Goal: Find specific page/section: Find specific page/section

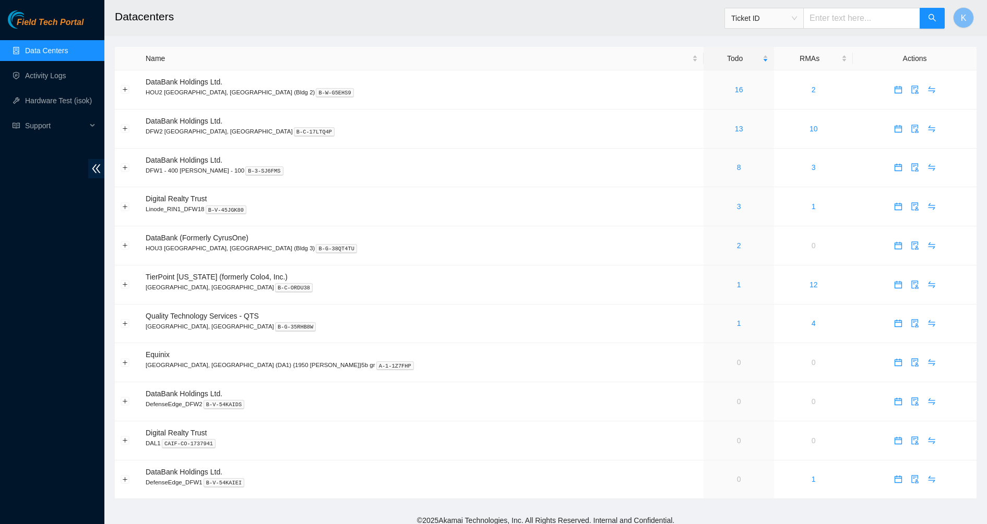
click at [858, 12] on input "text" at bounding box center [861, 18] width 117 height 21
paste input "B-V-5VAEYRB"
type input "B-V-5VAEYRB"
click at [841, 19] on input "text" at bounding box center [861, 18] width 117 height 21
paste input "B-V-5VAEYRB"
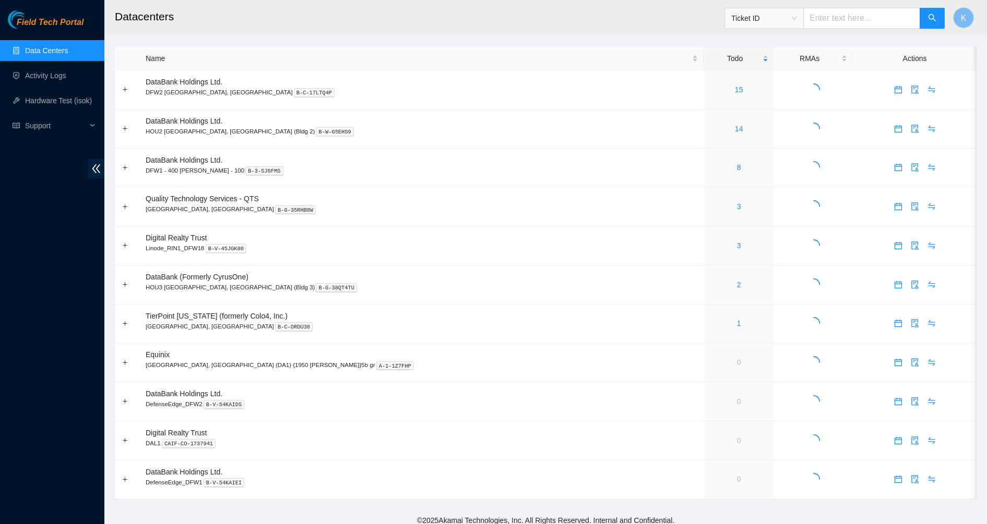
type input "B-V-5VAEYRB"
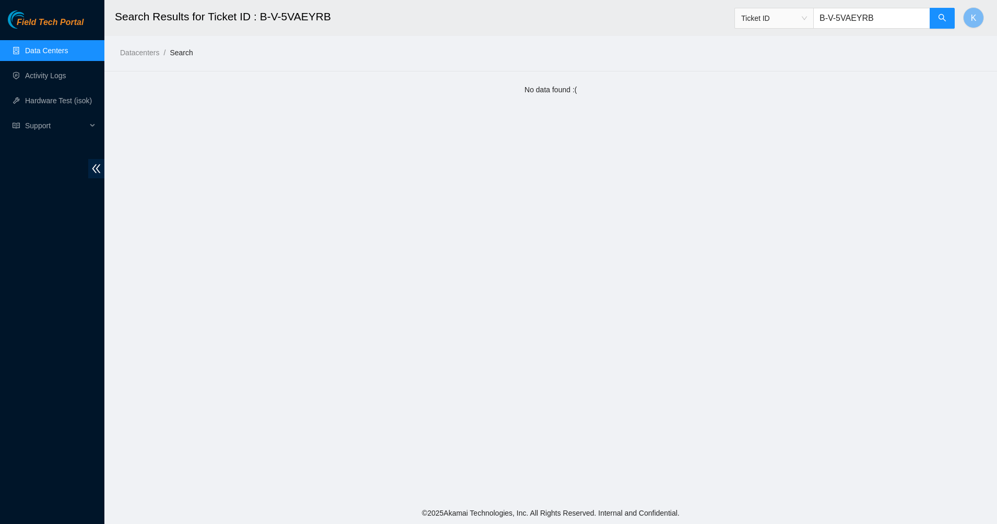
click at [67, 53] on link "Data Centers" at bounding box center [46, 50] width 43 height 8
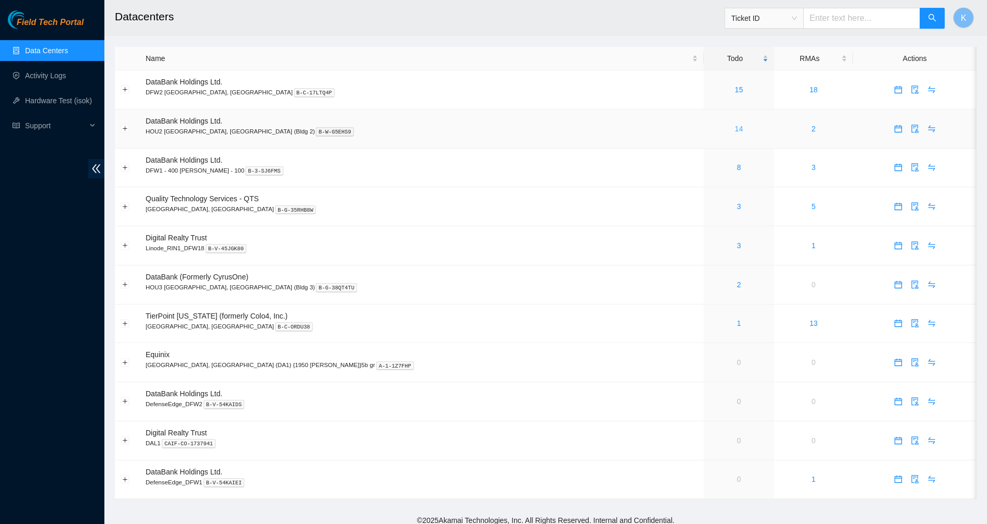
click at [735, 129] on link "14" at bounding box center [739, 129] width 8 height 8
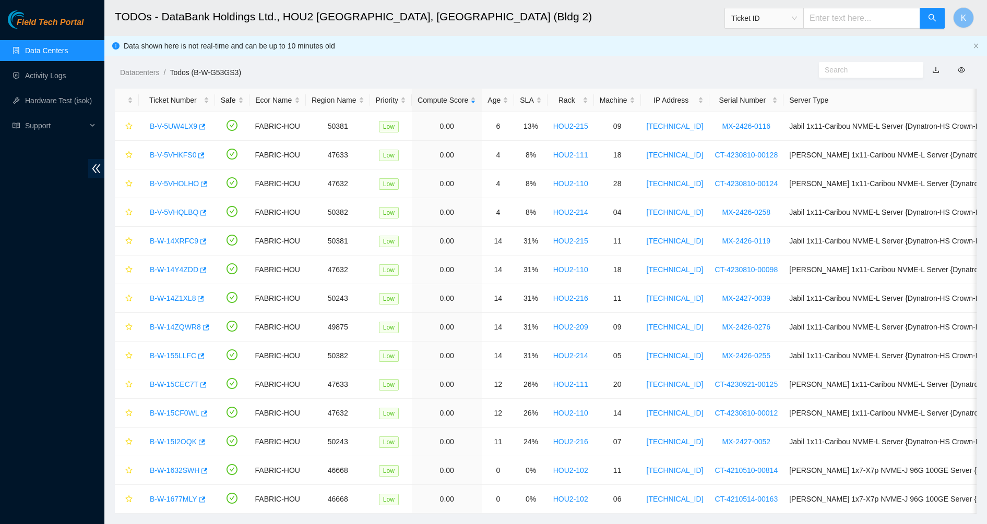
click at [33, 53] on link "Data Centers" at bounding box center [46, 50] width 43 height 8
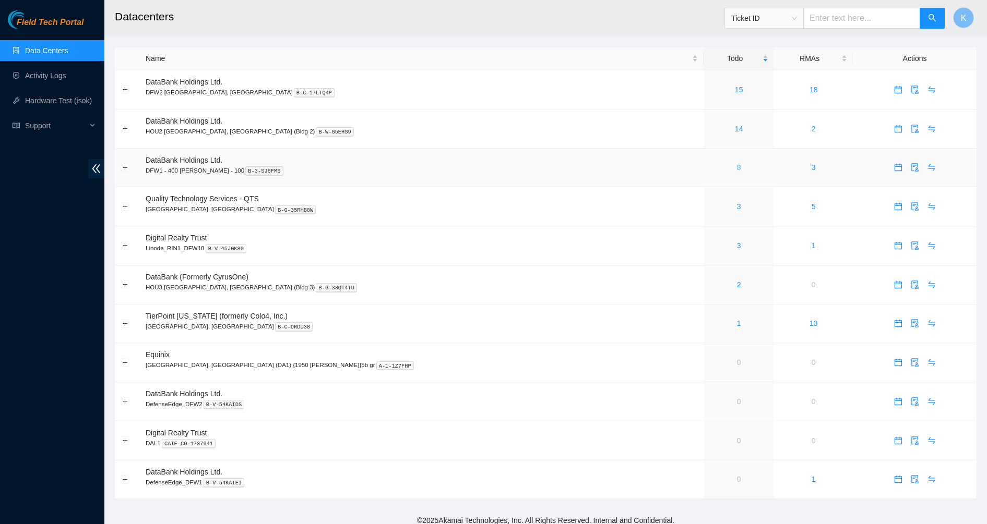
click at [737, 169] on link "8" at bounding box center [739, 167] width 4 height 8
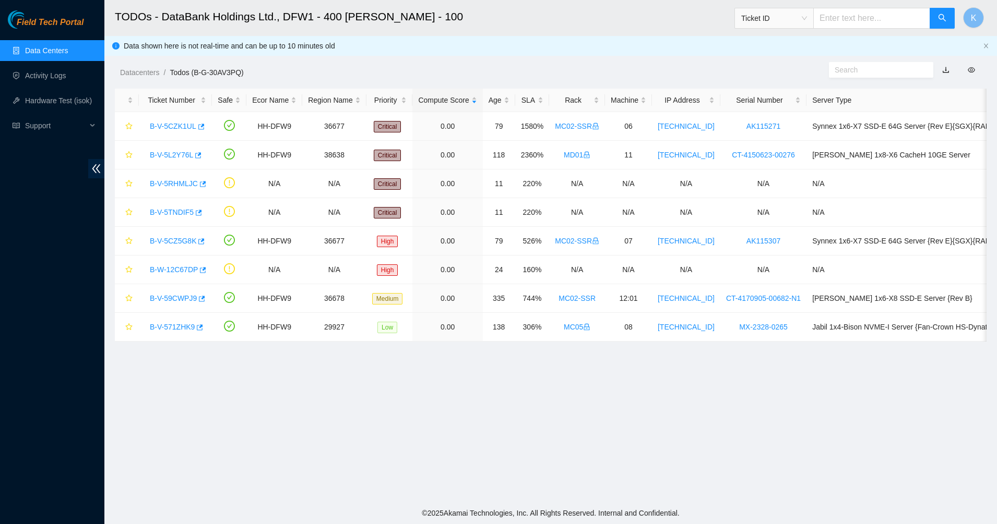
click at [381, 382] on main "TODOs - DataBank Holdings Ltd., DFW1 - 400 S. Akard - 100 Ticket ID K Data show…" at bounding box center [550, 251] width 892 height 502
click at [38, 53] on link "Data Centers" at bounding box center [46, 50] width 43 height 8
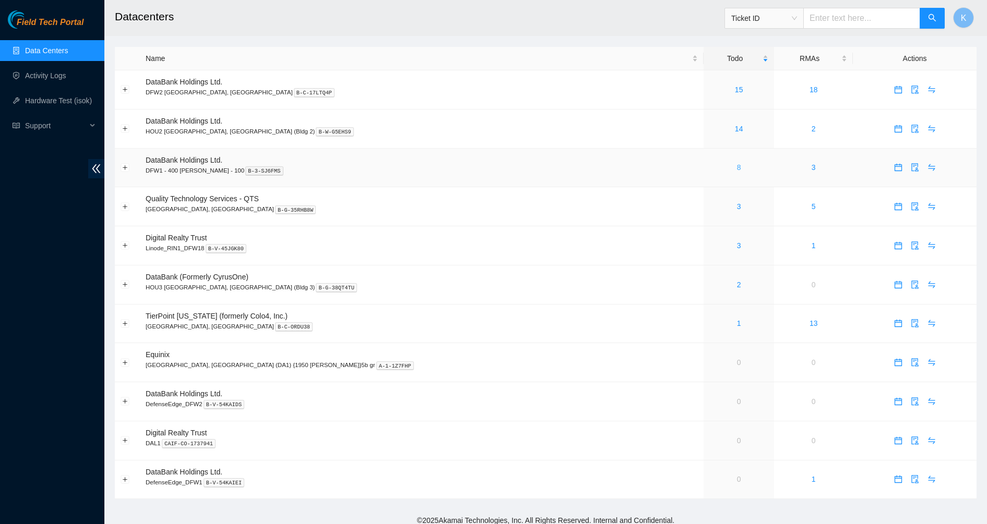
click at [737, 167] on link "8" at bounding box center [739, 167] width 4 height 8
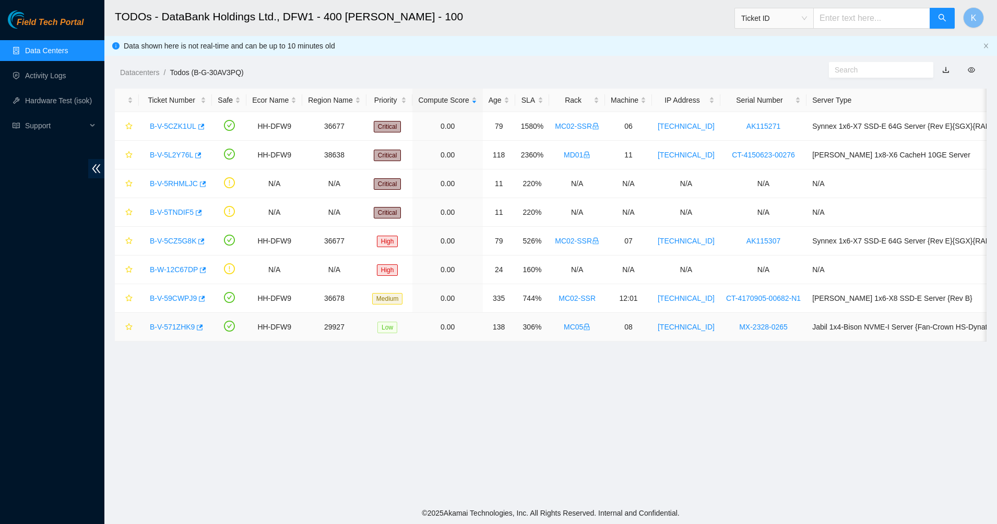
click at [177, 328] on link "B-V-571ZHK9" at bounding box center [172, 327] width 45 height 8
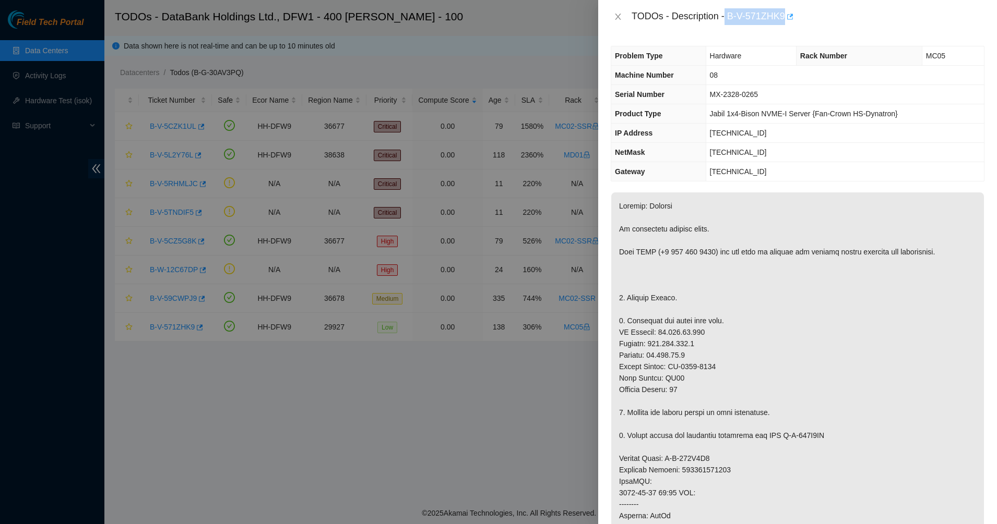
drag, startPoint x: 726, startPoint y: 16, endPoint x: 787, endPoint y: 21, distance: 61.3
click at [787, 21] on div "TODOs - Description - B-V-571ZHK9" at bounding box center [807, 16] width 353 height 17
drag, startPoint x: 787, startPoint y: 21, endPoint x: 730, endPoint y: 19, distance: 56.9
click at [760, 17] on div "TODOs - Description - B-V-571ZHK9" at bounding box center [807, 16] width 353 height 17
click at [727, 19] on div "TODOs - Description - B-V-571ZHK9" at bounding box center [807, 16] width 353 height 17
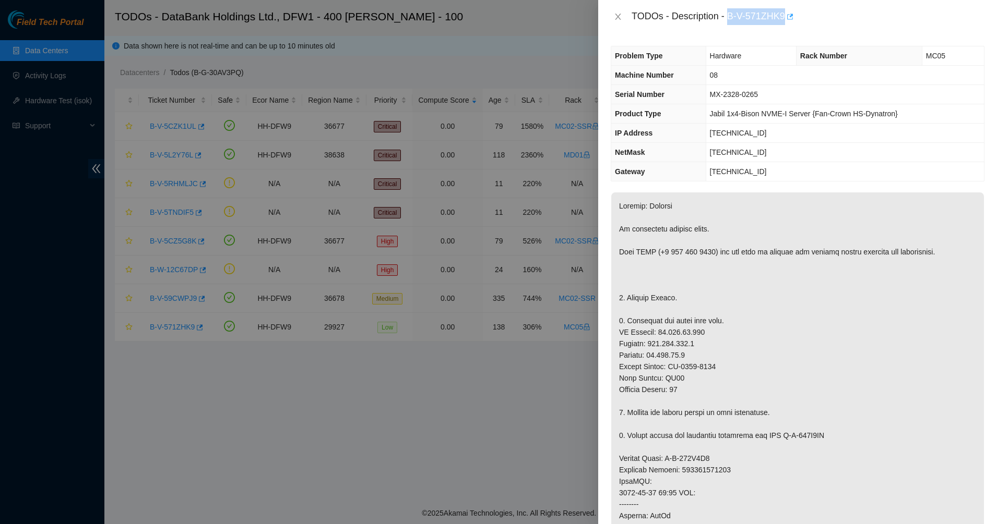
drag, startPoint x: 728, startPoint y: 16, endPoint x: 786, endPoint y: 21, distance: 58.1
click at [786, 21] on div "TODOs - Description - B-V-571ZHK9" at bounding box center [807, 16] width 353 height 17
copy div "B-V-571ZHK9"
click at [619, 16] on icon "close" at bounding box center [618, 17] width 8 height 8
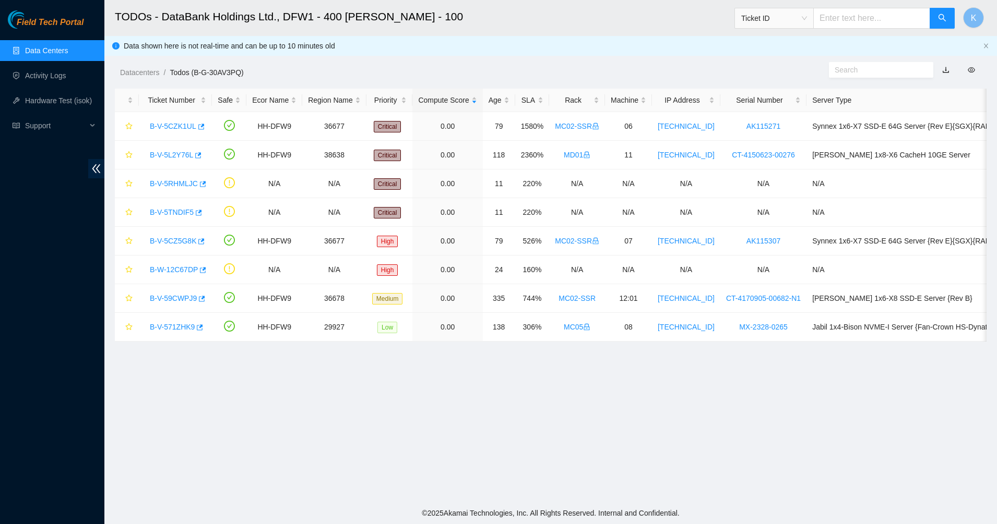
click at [42, 46] on link "Data Centers" at bounding box center [46, 50] width 43 height 8
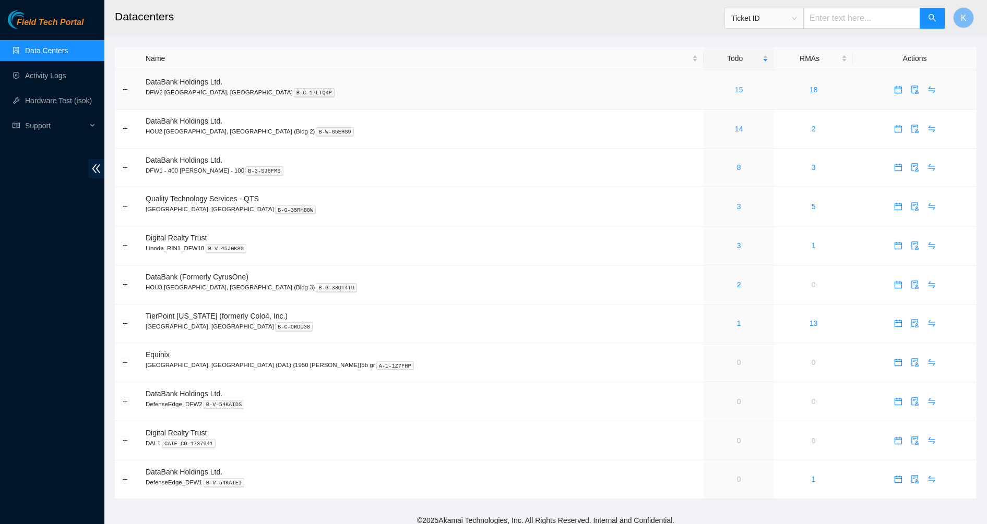
click at [735, 90] on link "15" at bounding box center [739, 90] width 8 height 8
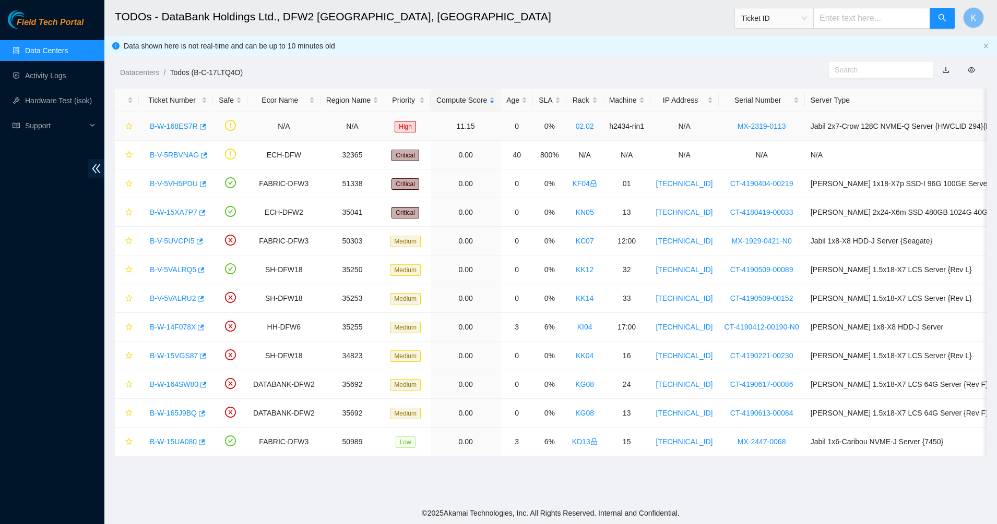
click at [179, 128] on link "B-W-168ES7R" at bounding box center [174, 126] width 48 height 8
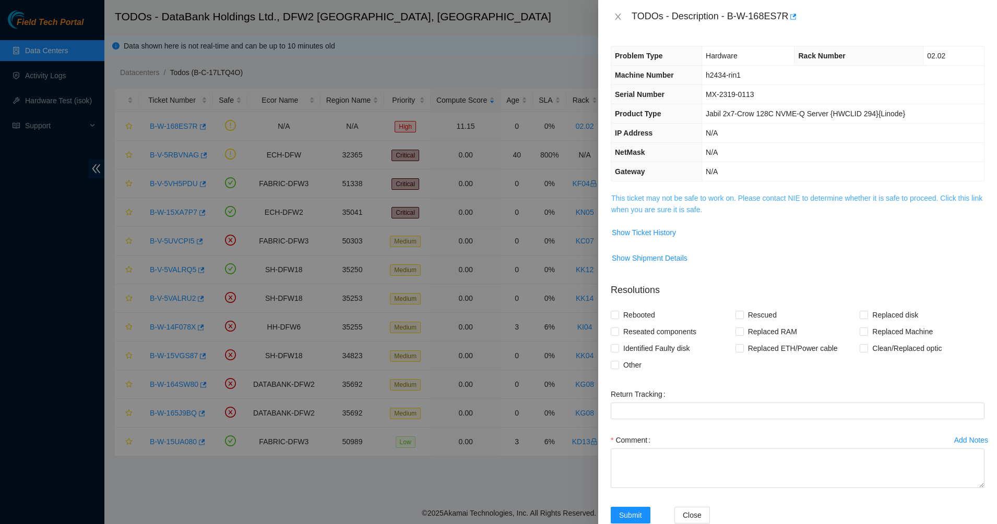
click at [694, 201] on link "This ticket may not be safe to work on. Please contact NIE to determine whether…" at bounding box center [796, 204] width 371 height 20
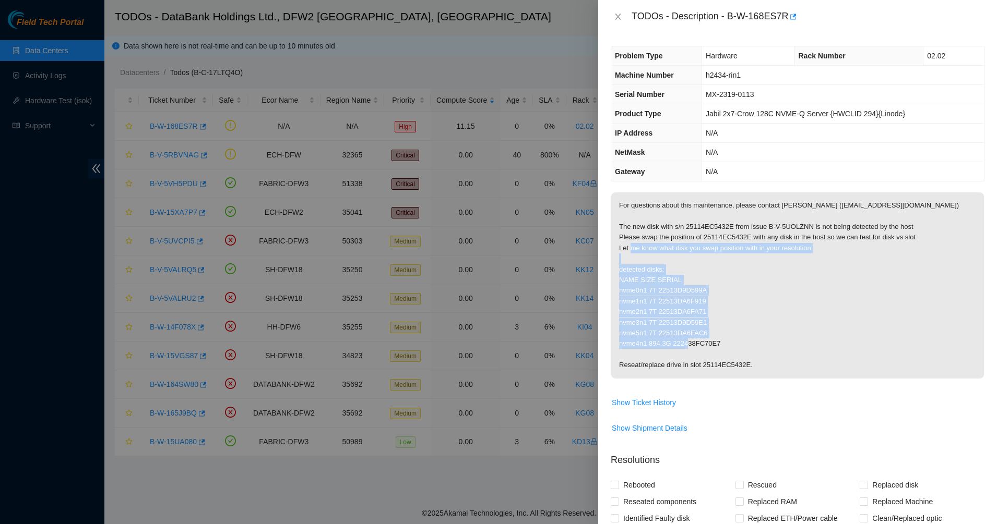
drag, startPoint x: 673, startPoint y: 244, endPoint x: 754, endPoint y: 357, distance: 139.8
click at [754, 357] on p "For questions about this maintenance, please contact Eric Polgar (epolgar@akama…" at bounding box center [797, 286] width 373 height 186
click at [756, 358] on p "For questions about this maintenance, please contact Eric Polgar (epolgar@akama…" at bounding box center [797, 286] width 373 height 186
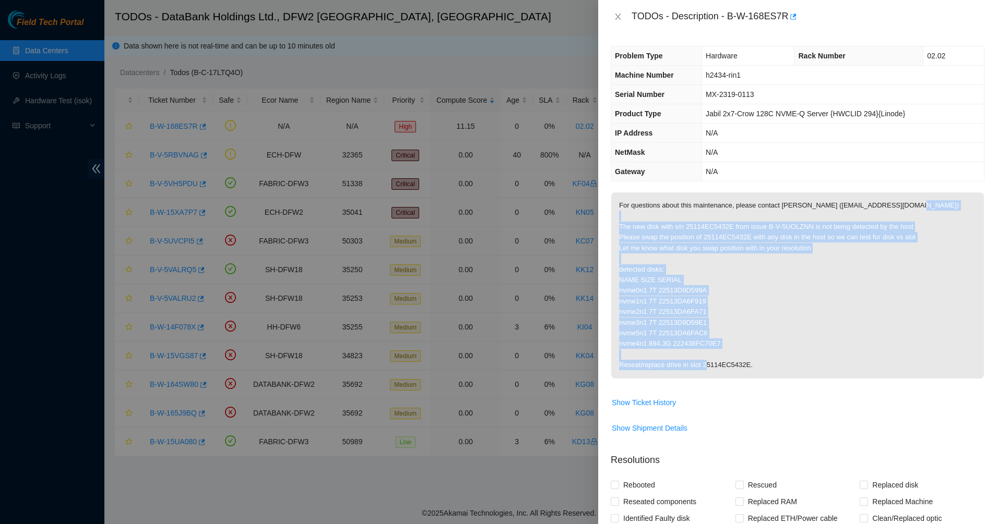
drag, startPoint x: 764, startPoint y: 370, endPoint x: 641, endPoint y: 217, distance: 196.0
click at [641, 217] on p "For questions about this maintenance, please contact Eric Polgar (epolgar@akama…" at bounding box center [797, 286] width 373 height 186
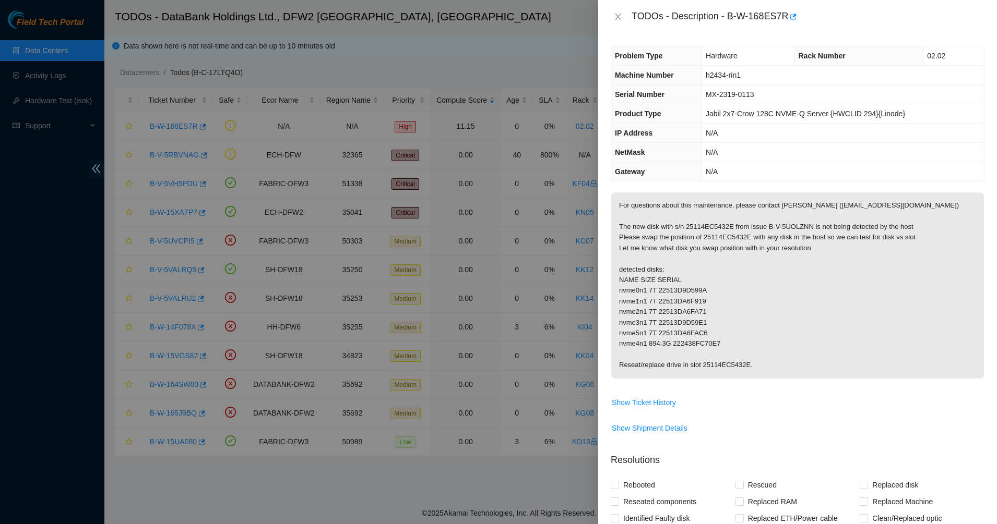
click at [641, 217] on p "For questions about this maintenance, please contact Eric Polgar (epolgar@akama…" at bounding box center [797, 286] width 373 height 186
